Goal: Information Seeking & Learning: Learn about a topic

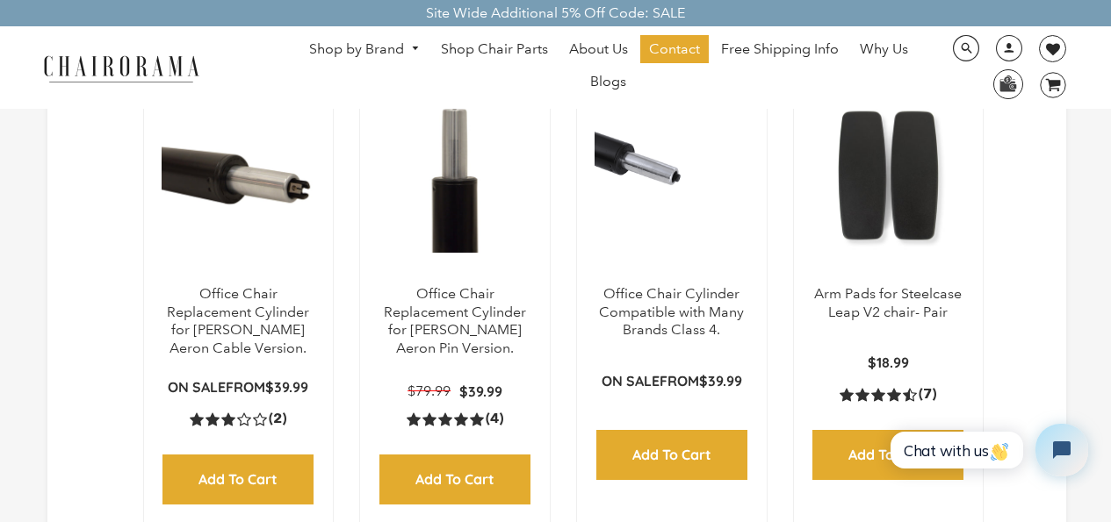
scroll to position [263, 0]
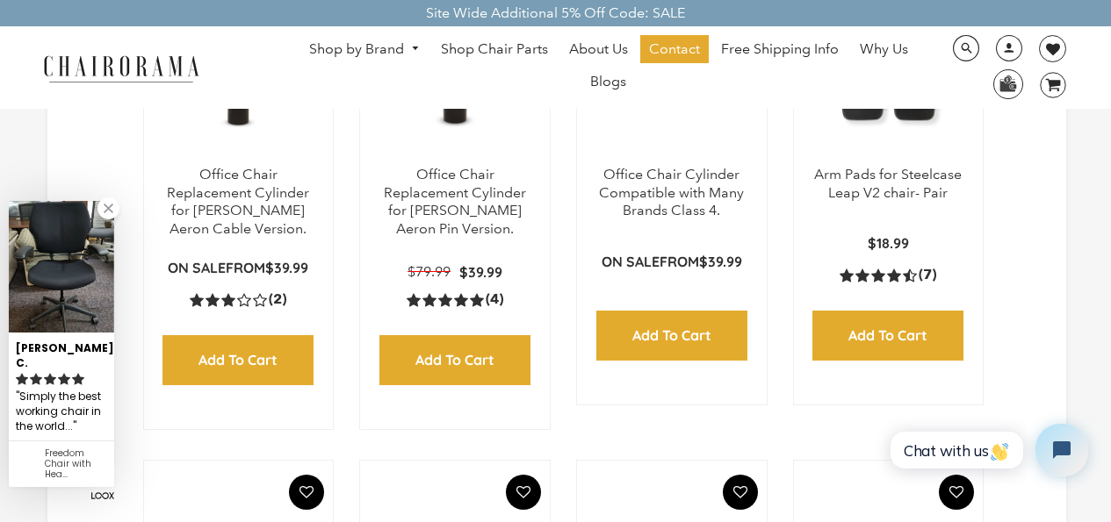
click at [259, 332] on div "Add to Cart" at bounding box center [237, 347] width 151 height 76
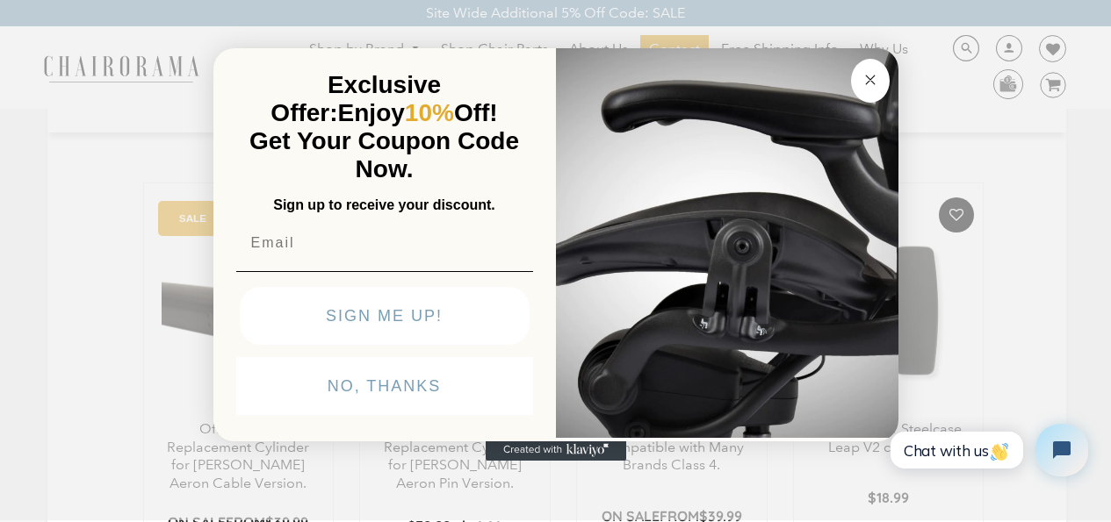
scroll to position [0, 0]
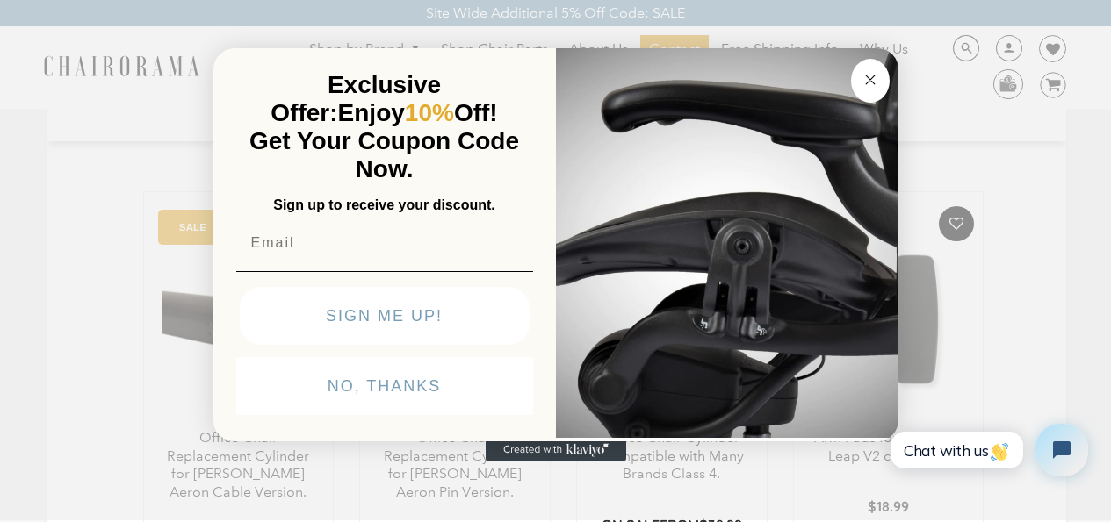
click at [860, 73] on icon "Close dialog" at bounding box center [870, 79] width 21 height 21
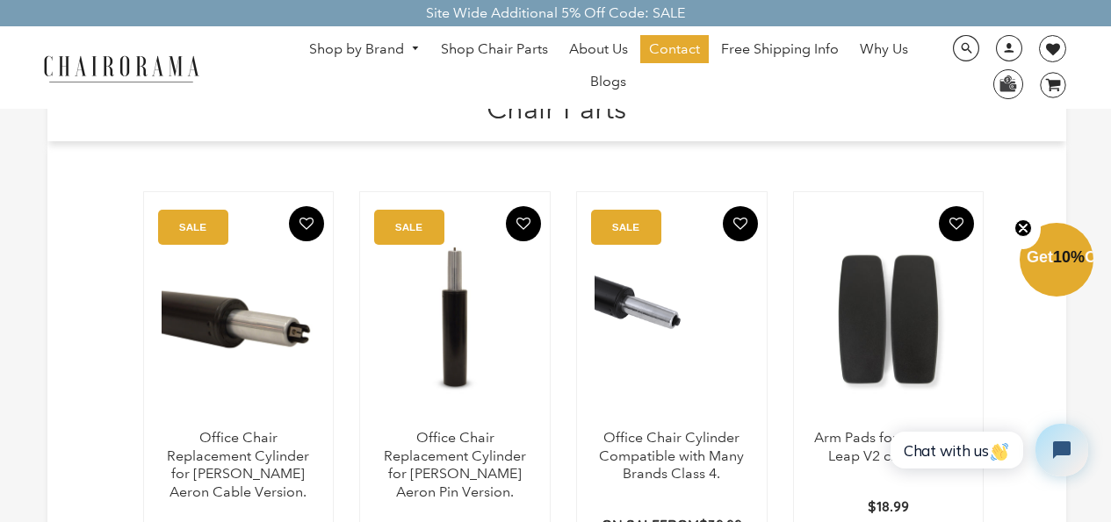
click at [1011, 215] on button "Close teaser" at bounding box center [1022, 229] width 35 height 40
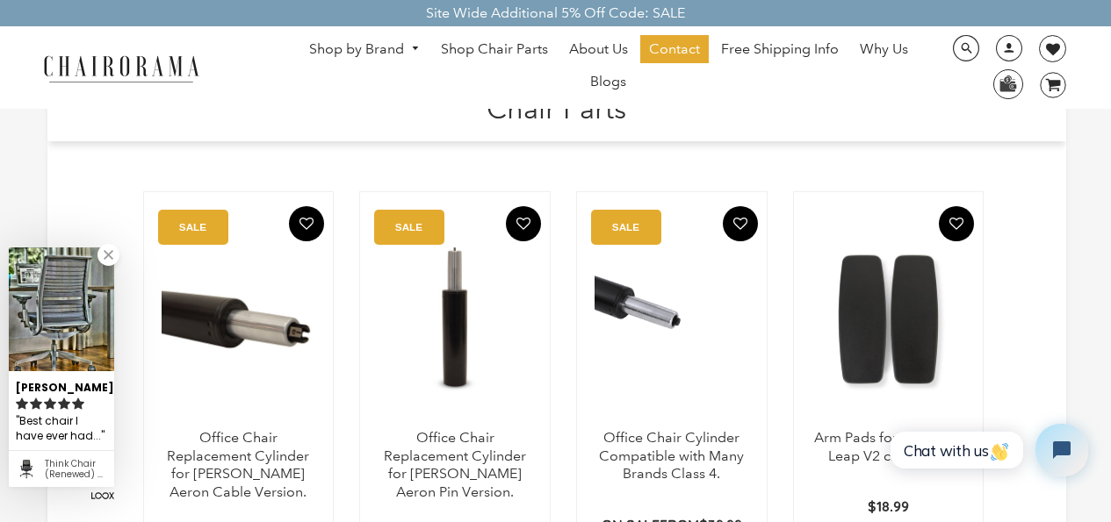
click at [689, 111] on h1 "Chair Parts" at bounding box center [557, 107] width 984 height 38
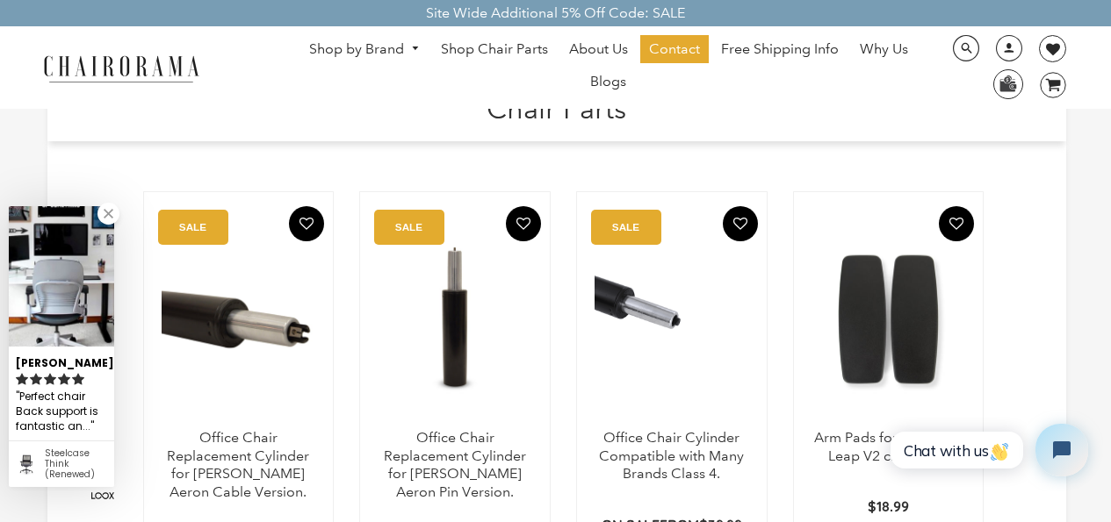
click at [724, 115] on h1 "Chair Parts" at bounding box center [557, 107] width 984 height 38
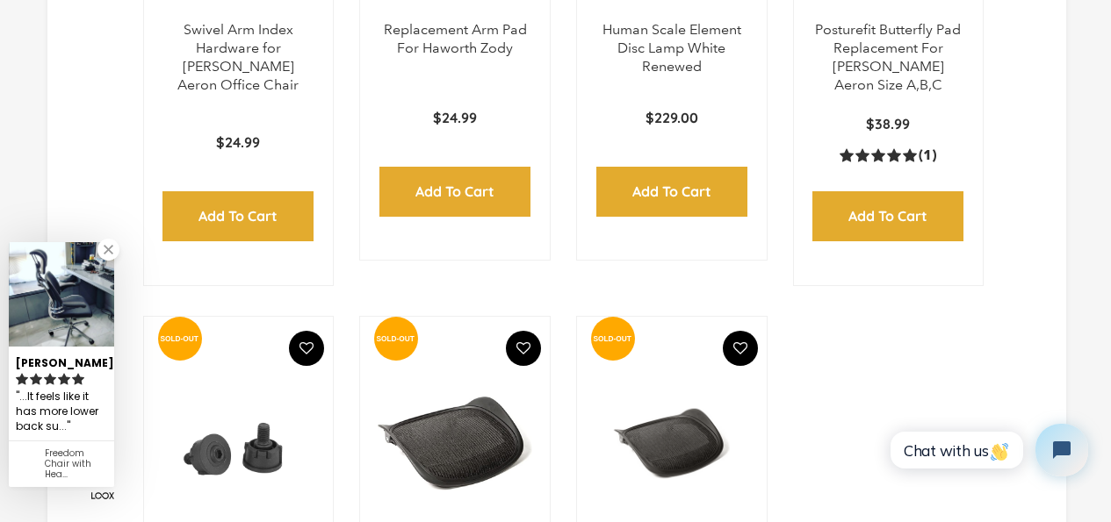
scroll to position [2020, 0]
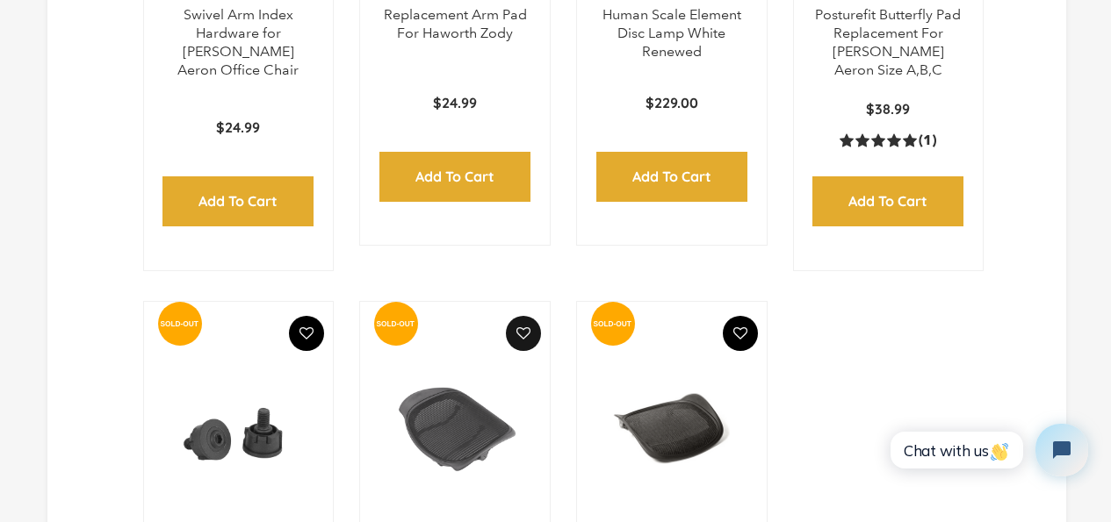
click at [531, 316] on button "Add To Wishlist" at bounding box center [523, 333] width 35 height 35
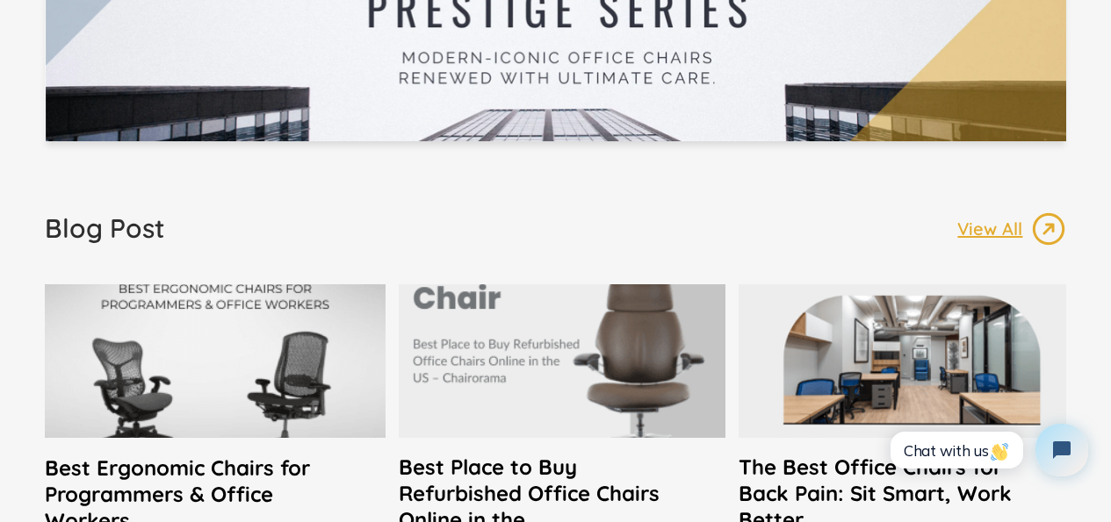
scroll to position [3249, 0]
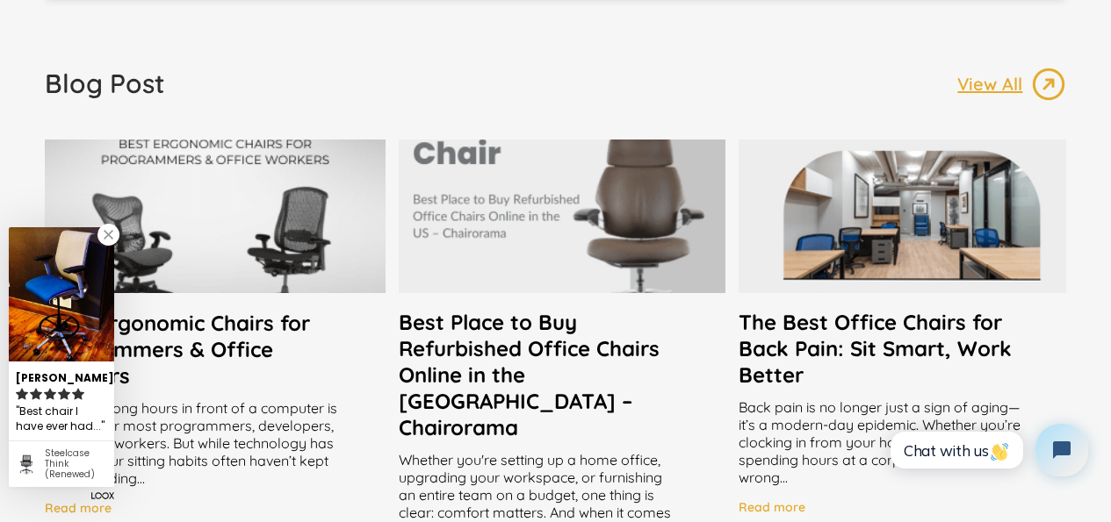
click at [539, 390] on h2 "Best Place to Buy Refurbished Office Chairs Online in the [GEOGRAPHIC_DATA] – C…" at bounding box center [563, 375] width 328 height 132
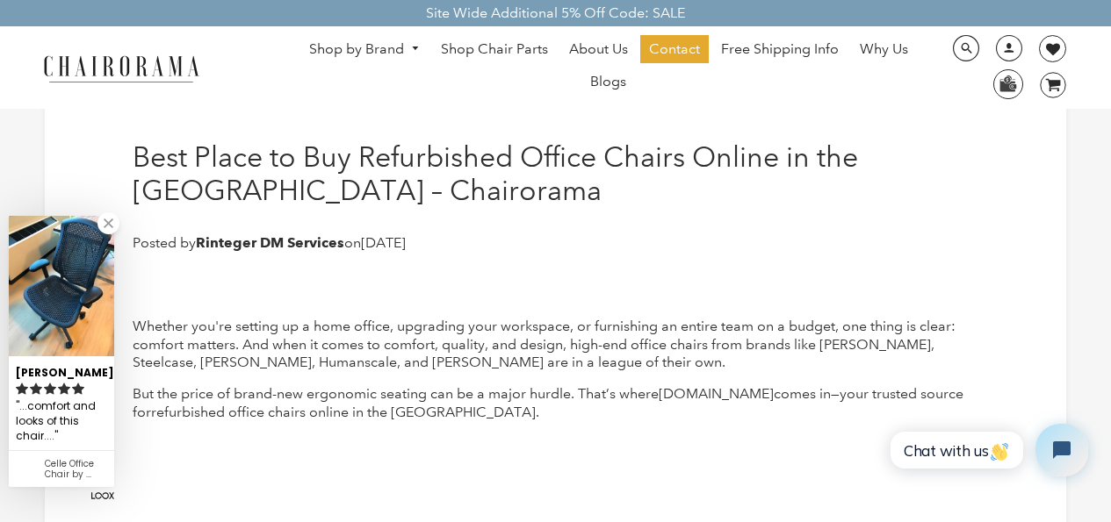
click at [37, 402] on div "...comfort and looks of this chair...." at bounding box center [61, 422] width 91 height 48
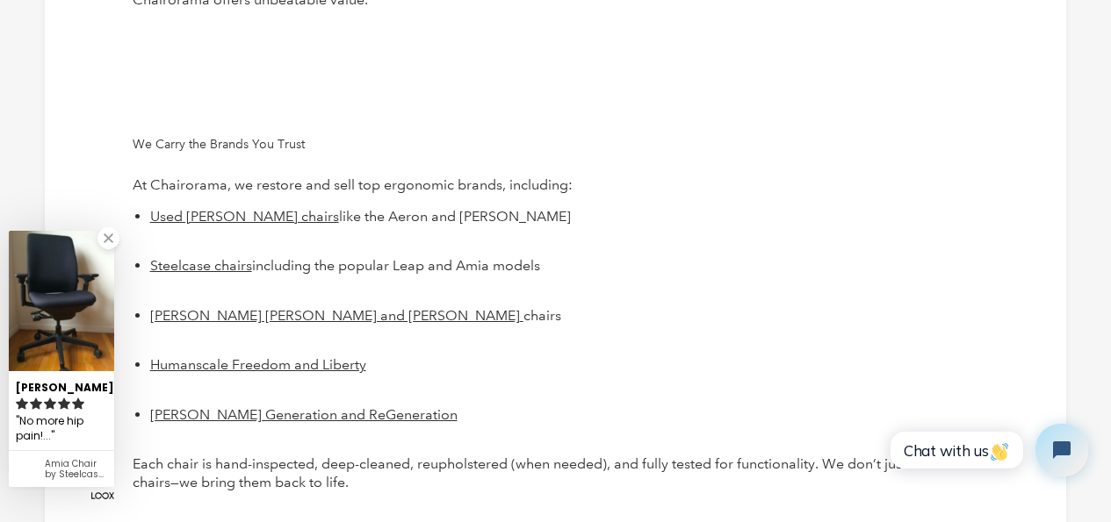
scroll to position [1405, 0]
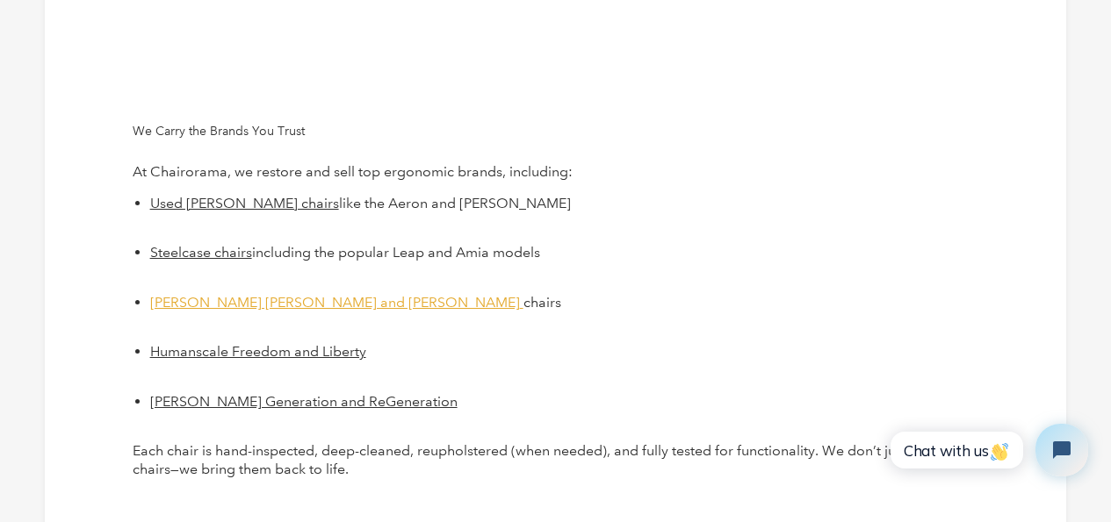
drag, startPoint x: 191, startPoint y: 300, endPoint x: 195, endPoint y: 286, distance: 14.5
click at [191, 300] on span "[PERSON_NAME] [PERSON_NAME] and [PERSON_NAME]" at bounding box center [335, 302] width 370 height 17
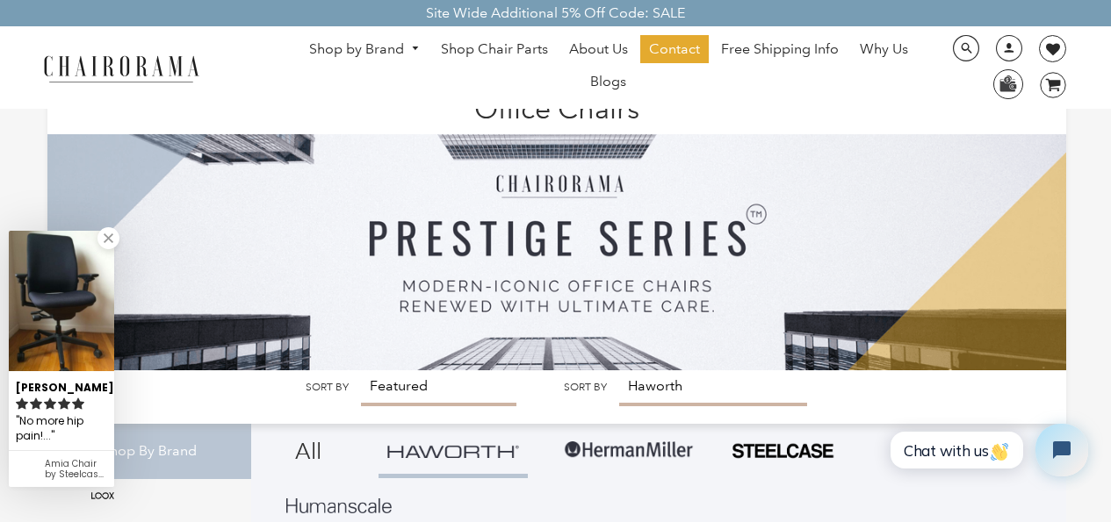
click at [32, 374] on div "[PERSON_NAME]" at bounding box center [61, 385] width 91 height 22
